Goal: Information Seeking & Learning: Learn about a topic

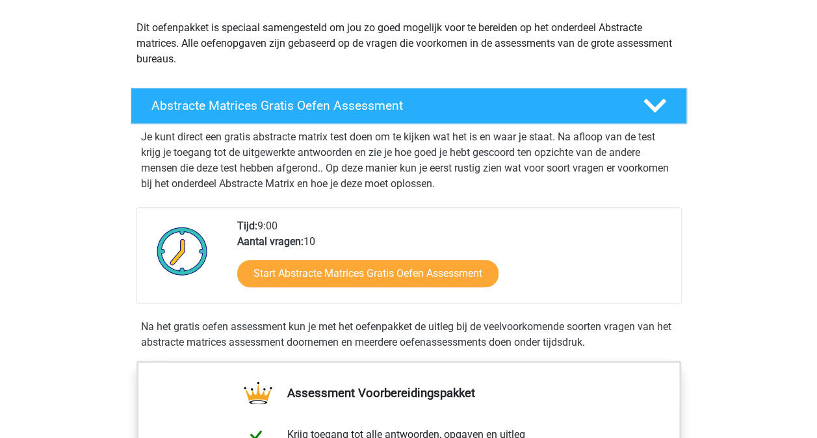
scroll to position [144, 0]
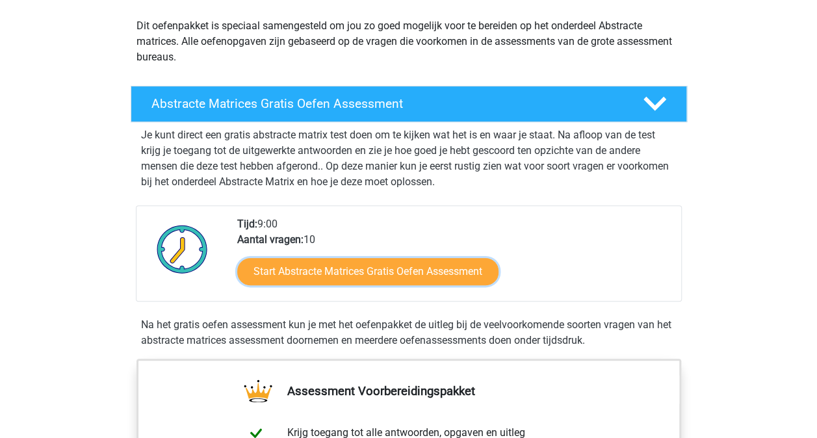
click at [296, 269] on link "Start Abstracte Matrices Gratis Oefen Assessment" at bounding box center [367, 271] width 261 height 27
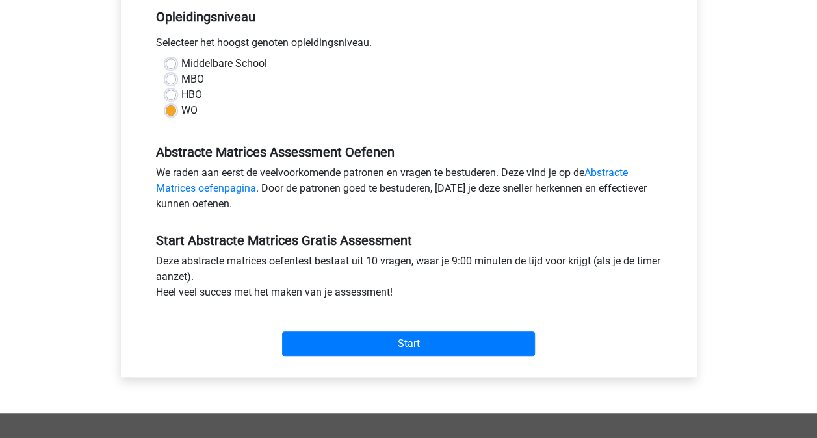
scroll to position [270, 0]
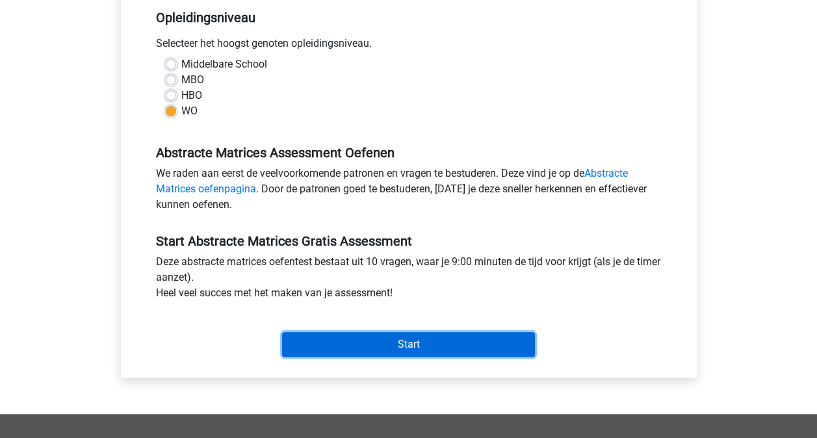
click at [398, 344] on input "Start" at bounding box center [408, 344] width 253 height 25
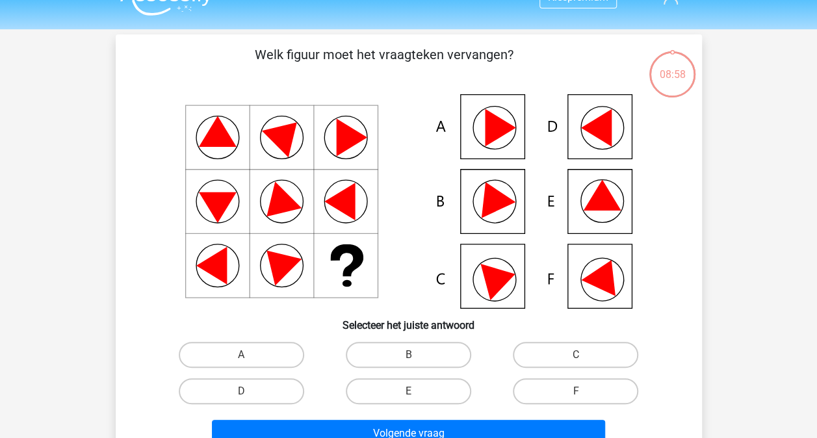
scroll to position [26, 0]
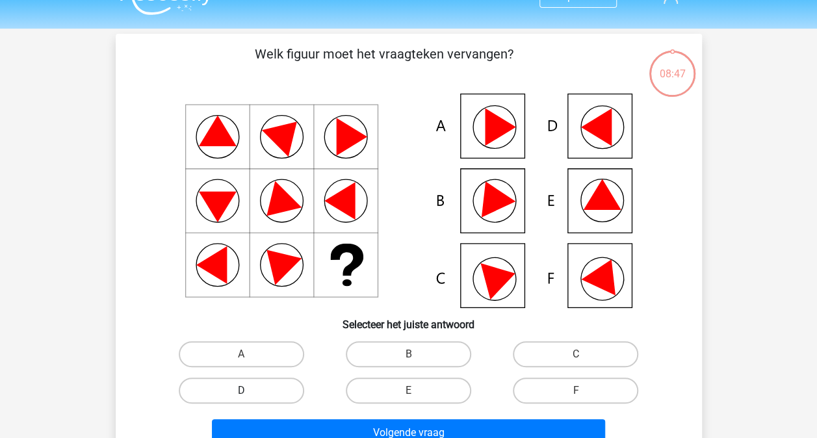
click at [287, 393] on label "D" at bounding box center [242, 391] width 126 height 26
click at [250, 393] on input "D" at bounding box center [245, 395] width 8 height 8
radio input "true"
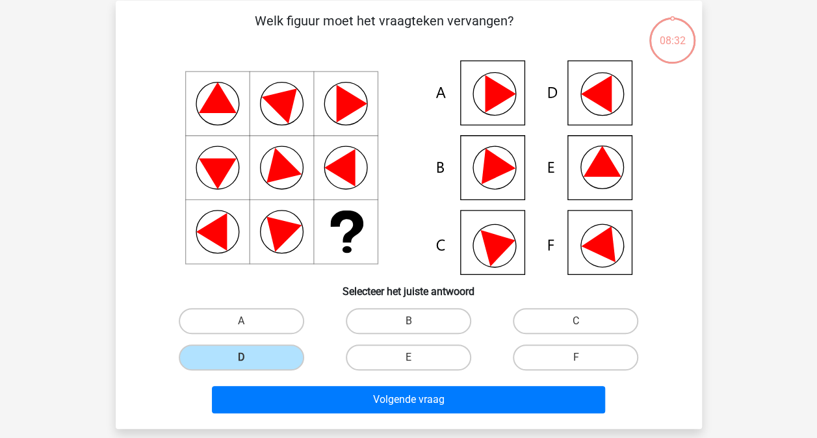
scroll to position [60, 0]
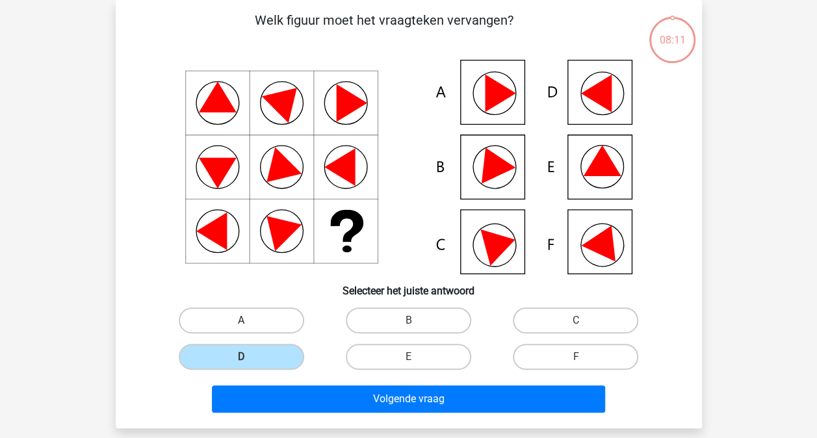
click at [281, 333] on label "A" at bounding box center [242, 321] width 126 height 26
click at [250, 329] on input "A" at bounding box center [245, 325] width 8 height 8
radio input "true"
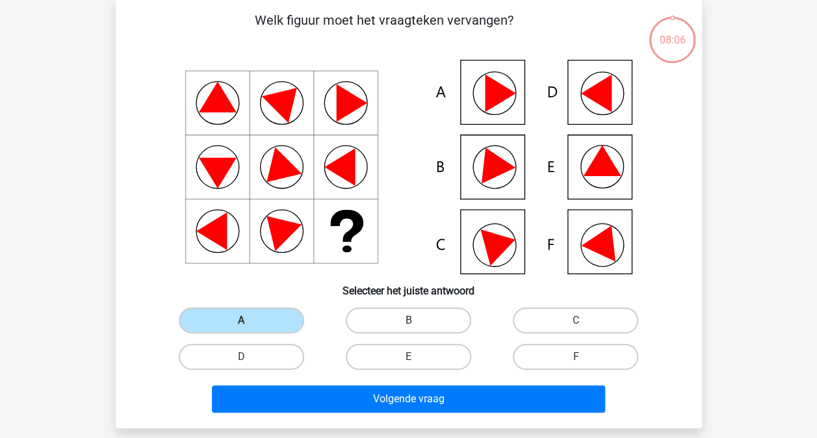
click at [395, 328] on label "B" at bounding box center [409, 321] width 126 height 26
click at [408, 328] on input "B" at bounding box center [412, 325] width 8 height 8
radio input "true"
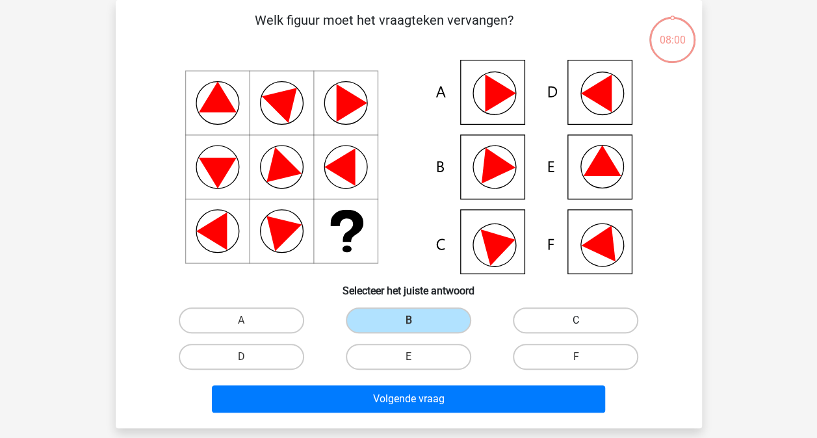
click at [532, 332] on label "C" at bounding box center [576, 321] width 126 height 26
click at [576, 329] on input "C" at bounding box center [580, 325] width 8 height 8
radio input "true"
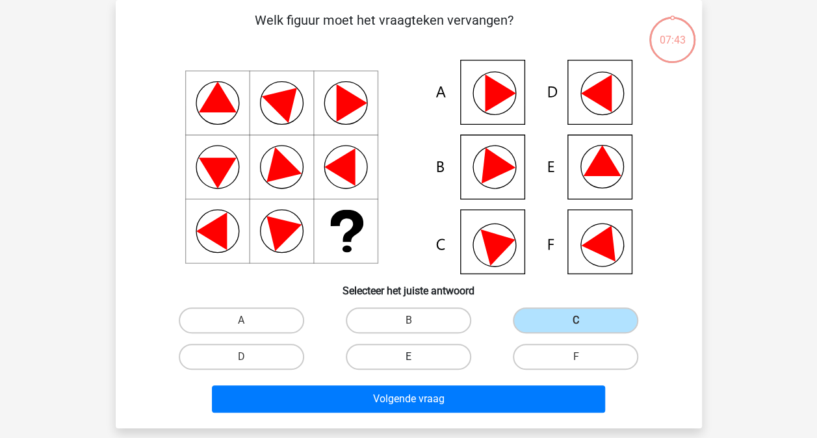
click at [364, 354] on label "E" at bounding box center [409, 357] width 126 height 26
click at [408, 357] on input "E" at bounding box center [412, 361] width 8 height 8
radio input "true"
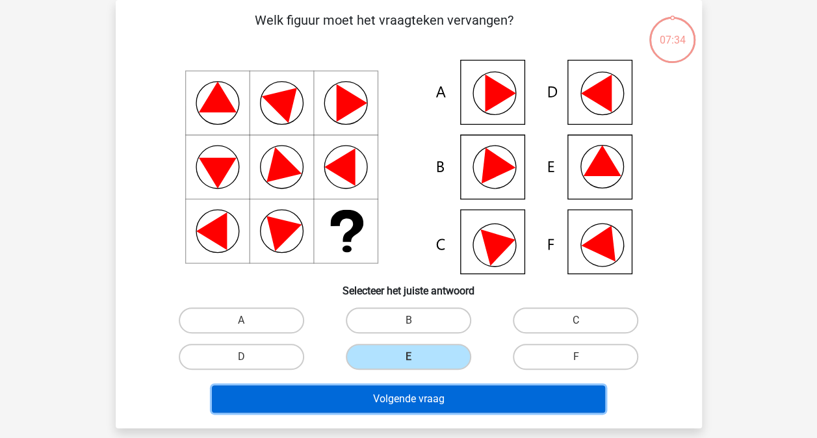
click at [371, 399] on button "Volgende vraag" at bounding box center [408, 399] width 393 height 27
